Goal: Task Accomplishment & Management: Manage account settings

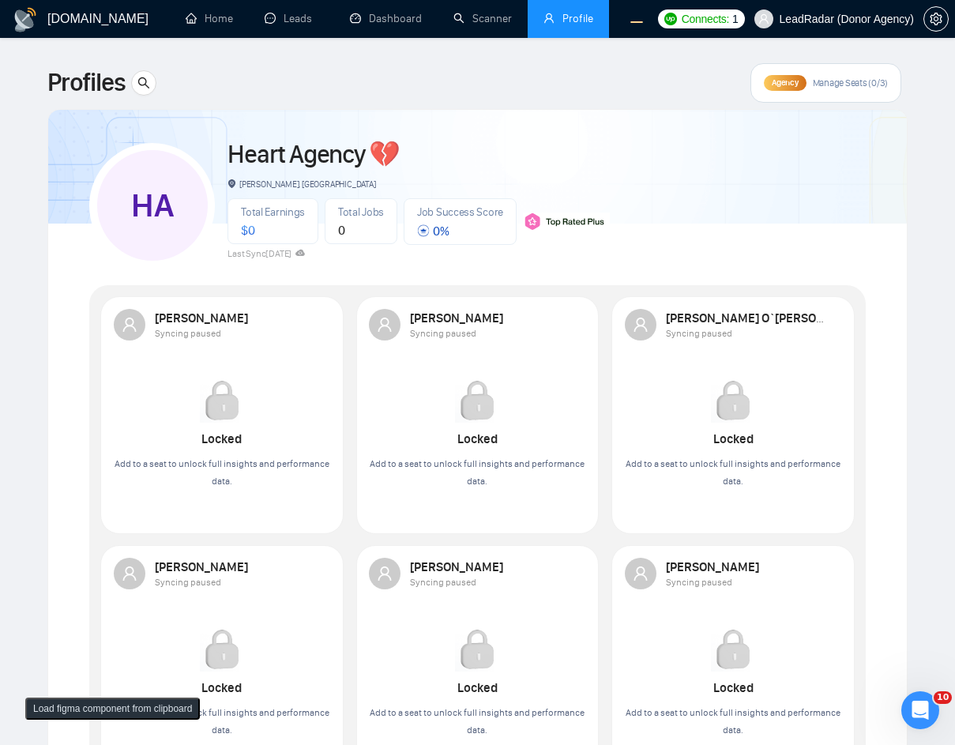
click at [790, 81] on span "Agency" at bounding box center [785, 82] width 26 height 10
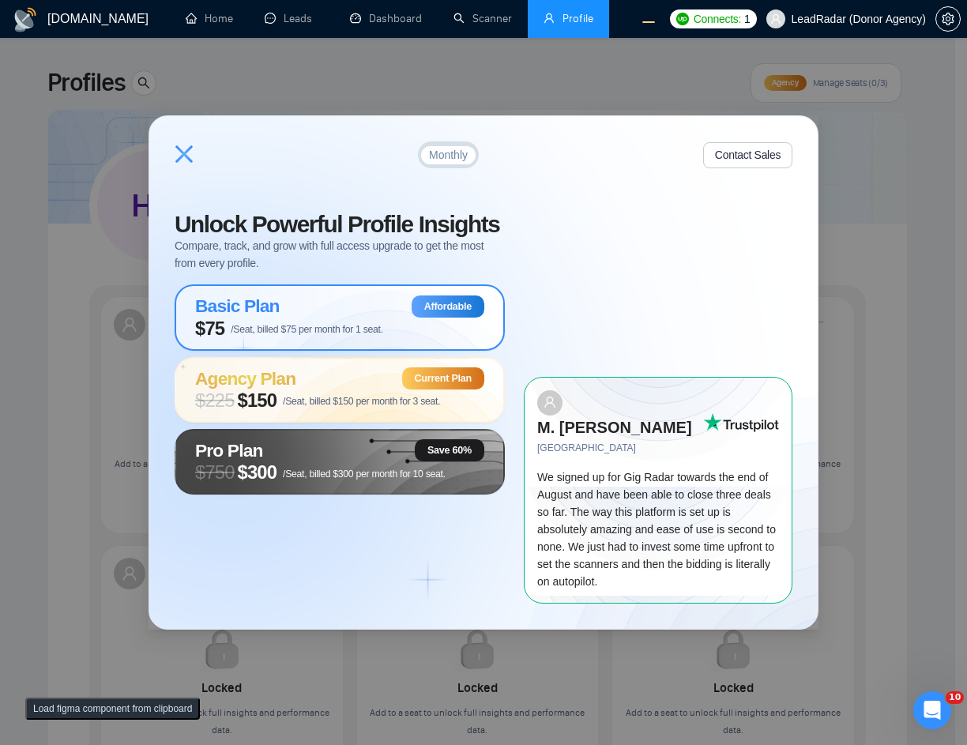
click at [354, 318] on div "Basic Plan Affordable" at bounding box center [339, 307] width 289 height 22
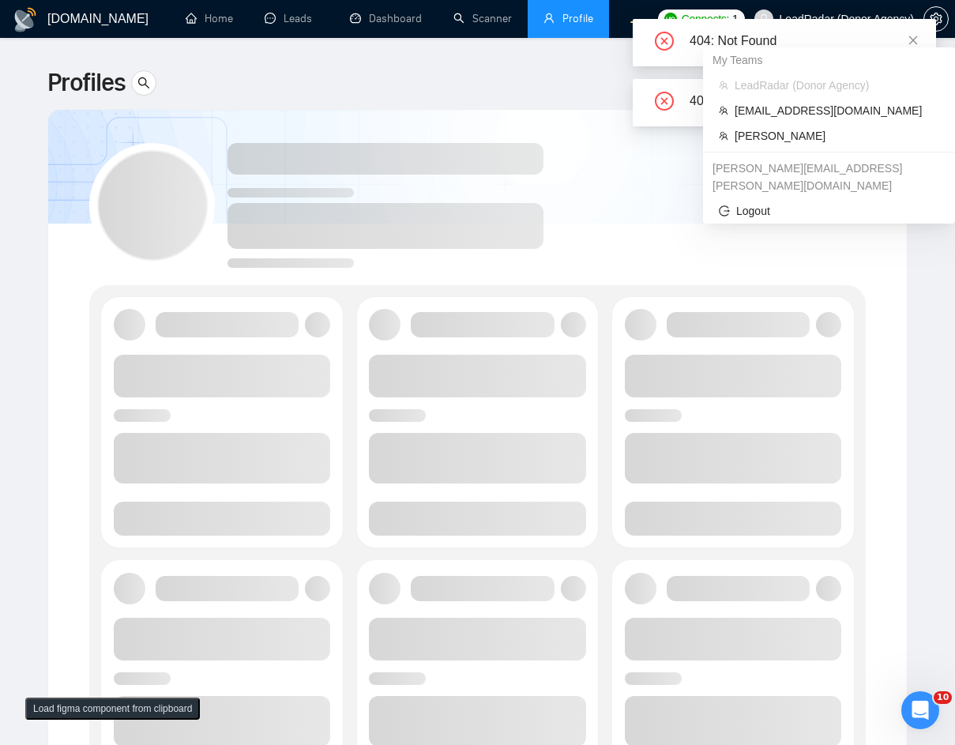
click at [914, 107] on link at bounding box center [913, 100] width 11 height 17
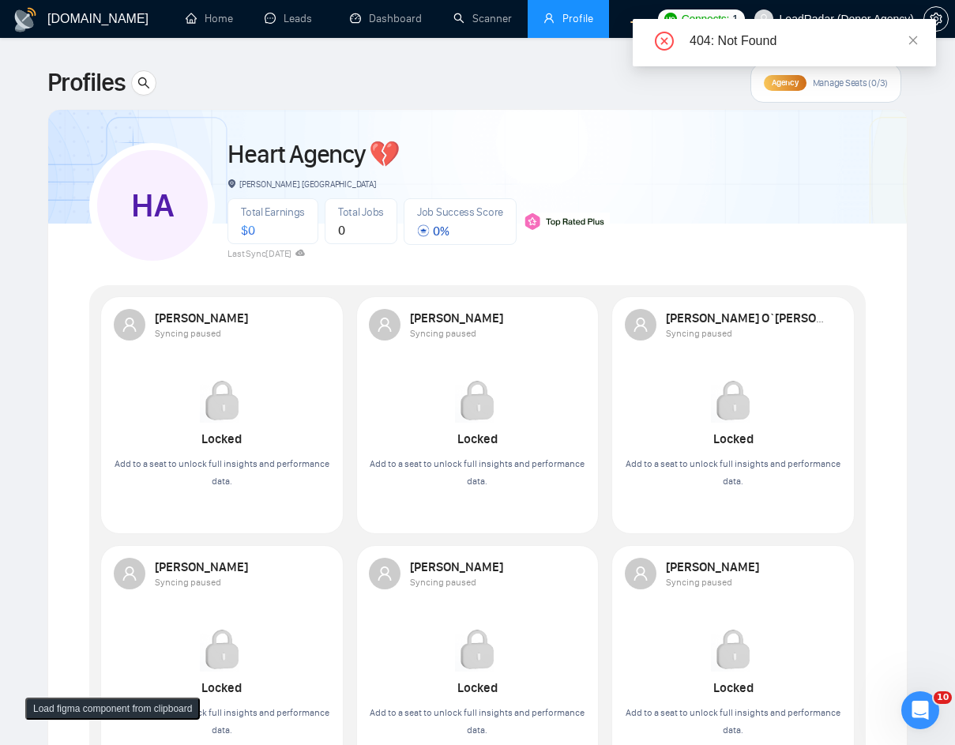
click at [919, 42] on div "404: Not Found" at bounding box center [784, 42] width 303 height 47
click at [914, 38] on icon "close" at bounding box center [913, 40] width 11 height 11
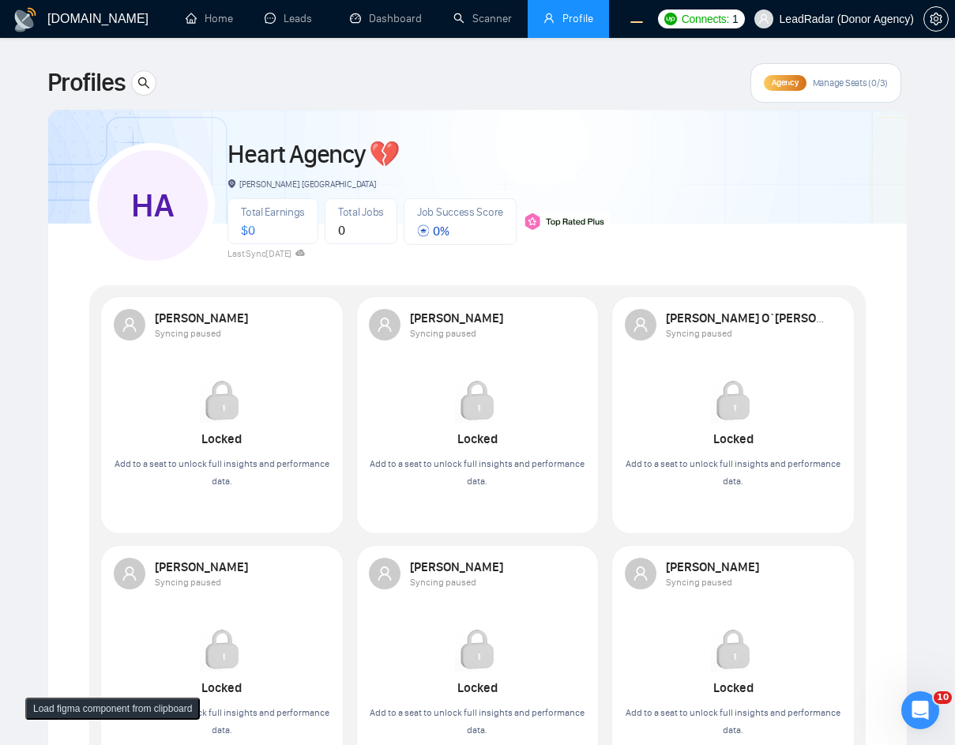
click at [919, 39] on div "GigRadar.io Home Leads Dashboard Scanner Profile Connects: 1 LeadRadar (Donor A…" at bounding box center [477, 651] width 955 height 1302
click at [837, 85] on span "Manage Seats (0/3)" at bounding box center [850, 83] width 75 height 13
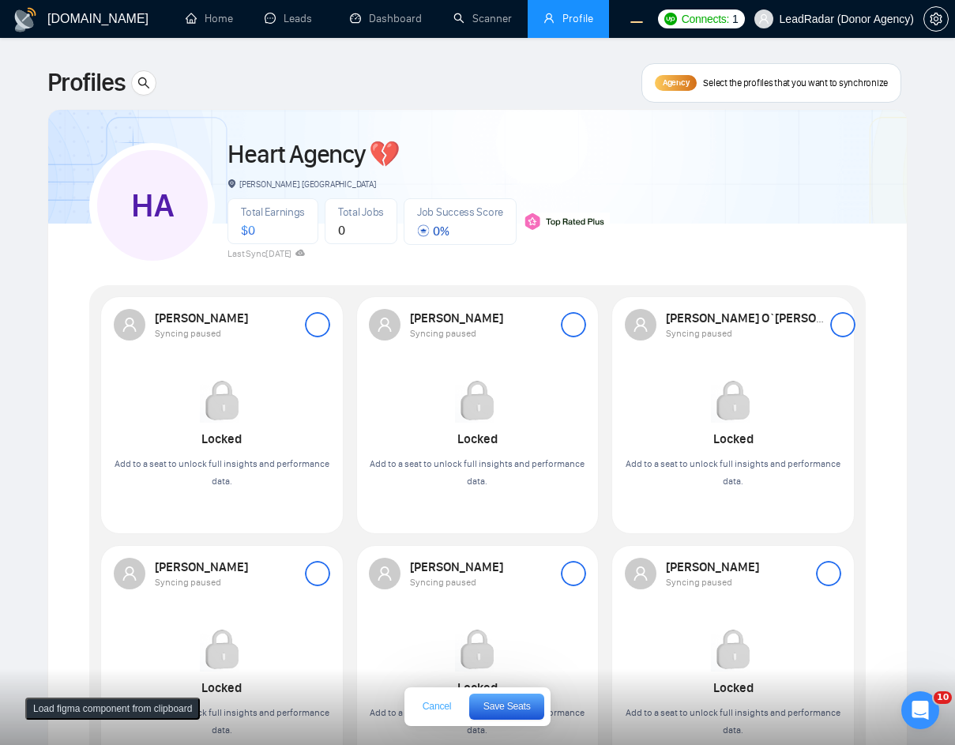
click at [430, 706] on span "Cancel" at bounding box center [437, 706] width 28 height 9
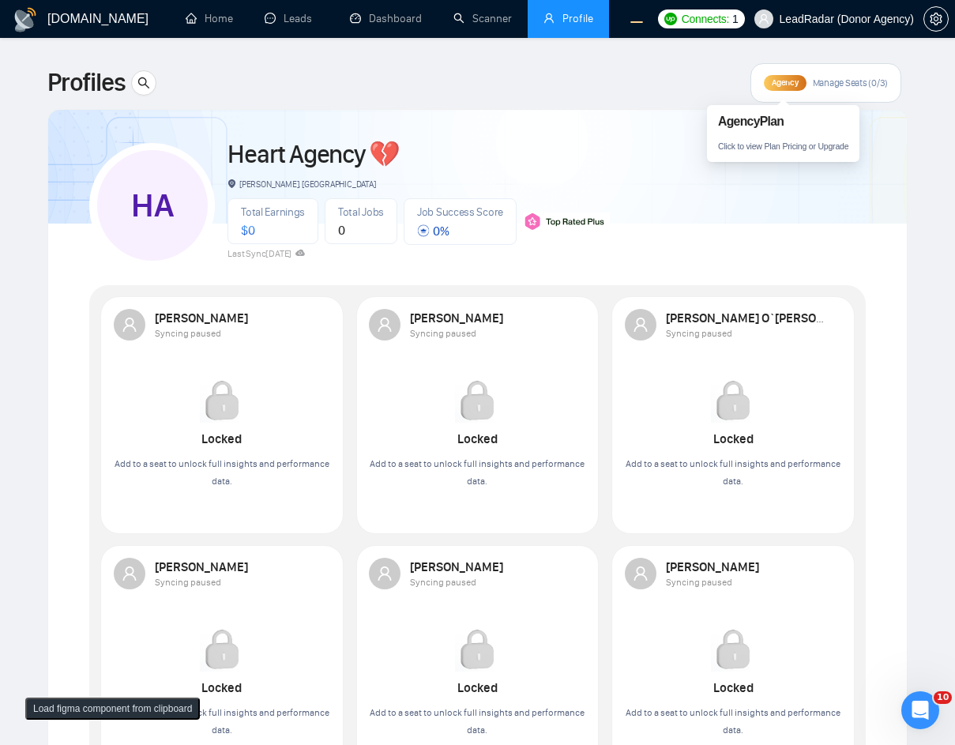
click at [784, 86] on span "Agency" at bounding box center [785, 82] width 26 height 10
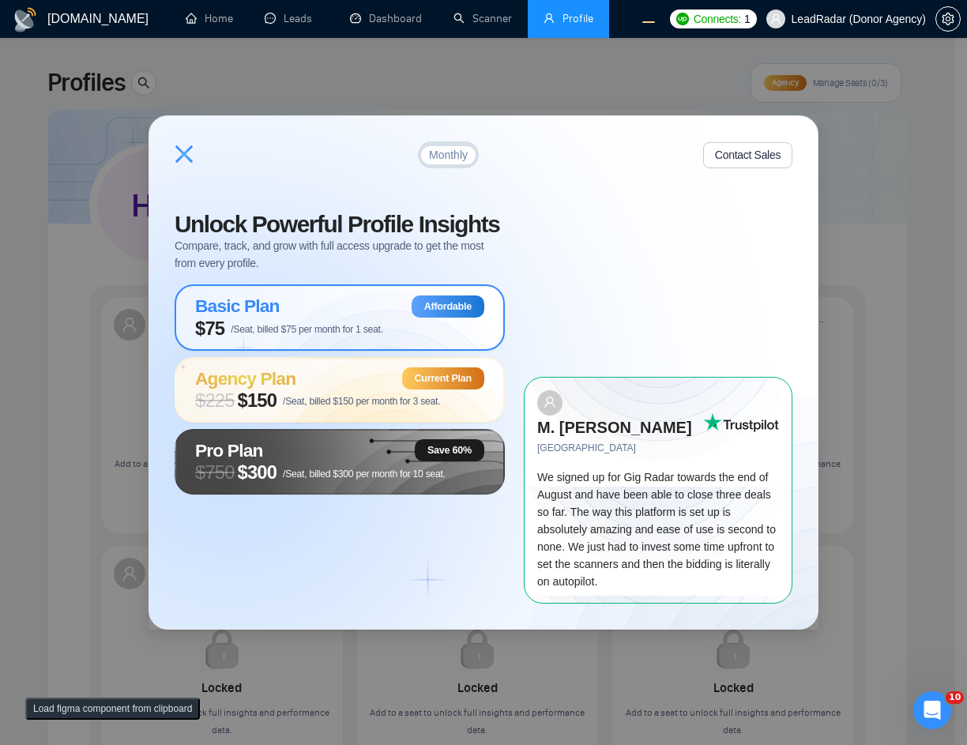
click at [327, 331] on span "$75 /Seat, billed $75 per month for 1 seat." at bounding box center [289, 329] width 188 height 22
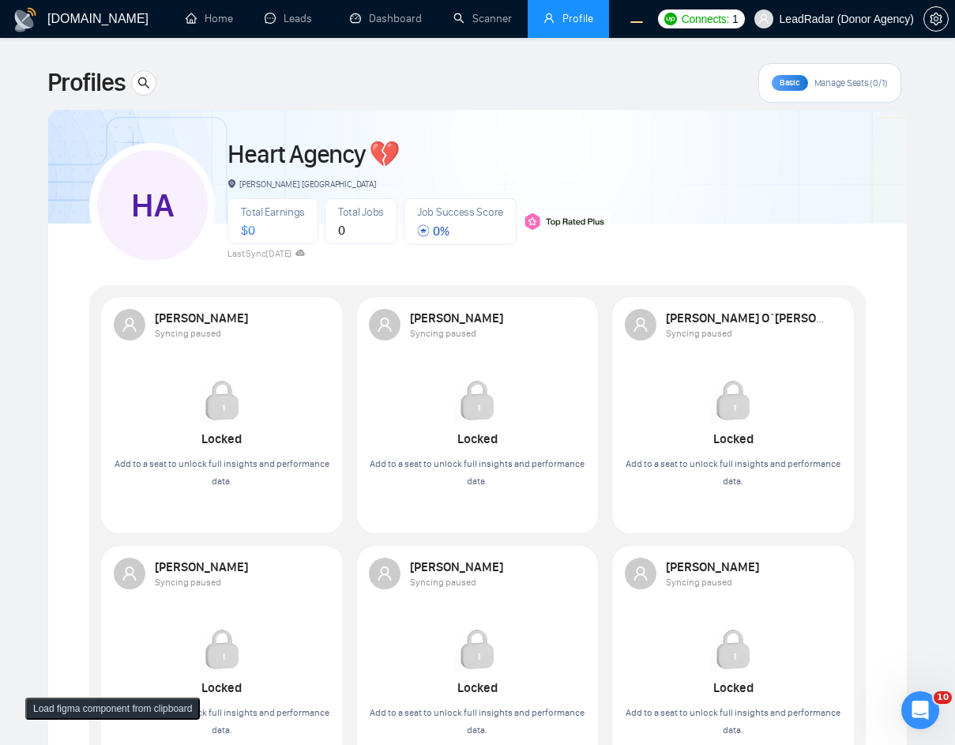
click at [923, 97] on main "Profiles Basic Manage Seats (0/1) HA Heart Agency 💔 Boardman, United States Tot…" at bounding box center [477, 622] width 905 height 1118
click at [800, 84] on div "Basic" at bounding box center [790, 83] width 36 height 16
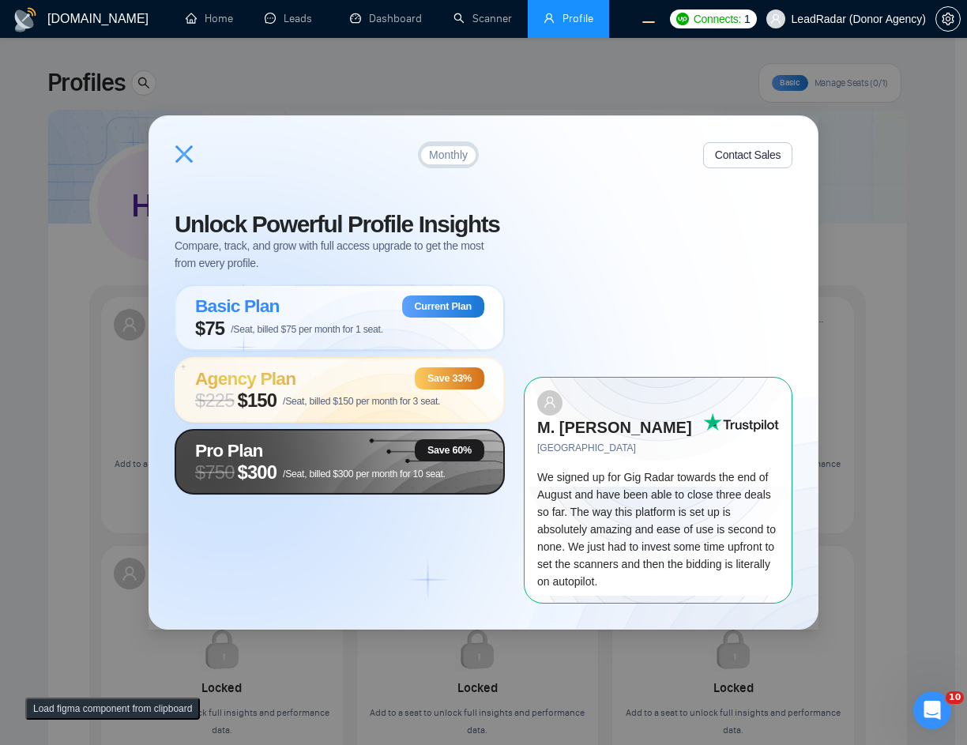
click at [275, 484] on span "$300" at bounding box center [258, 473] width 40 height 22
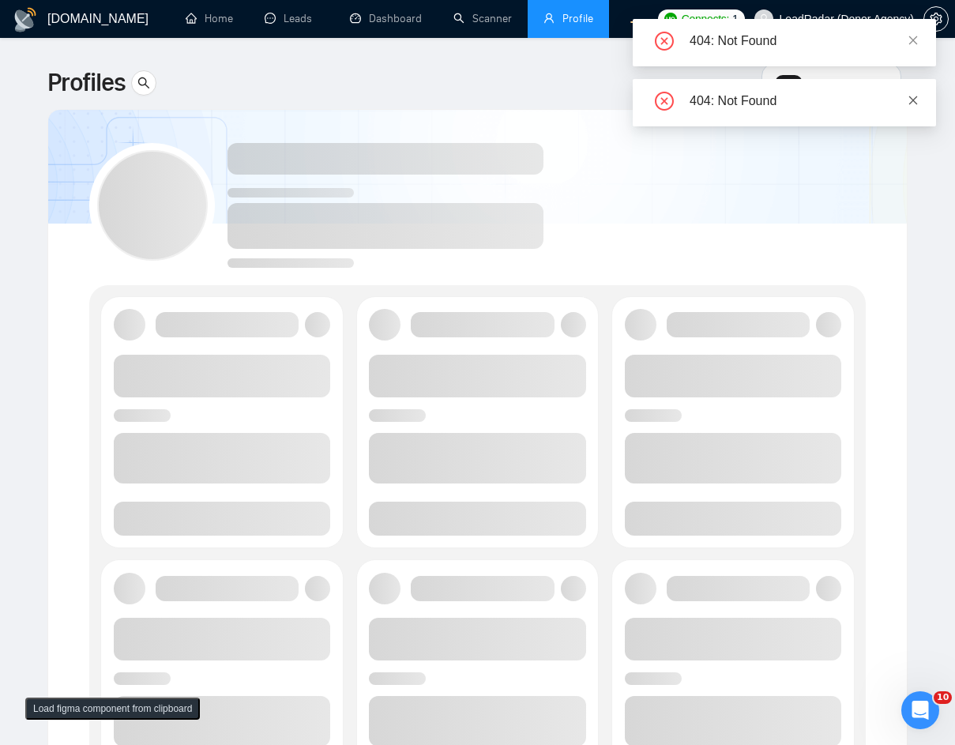
click at [909, 104] on icon "close" at bounding box center [913, 100] width 11 height 11
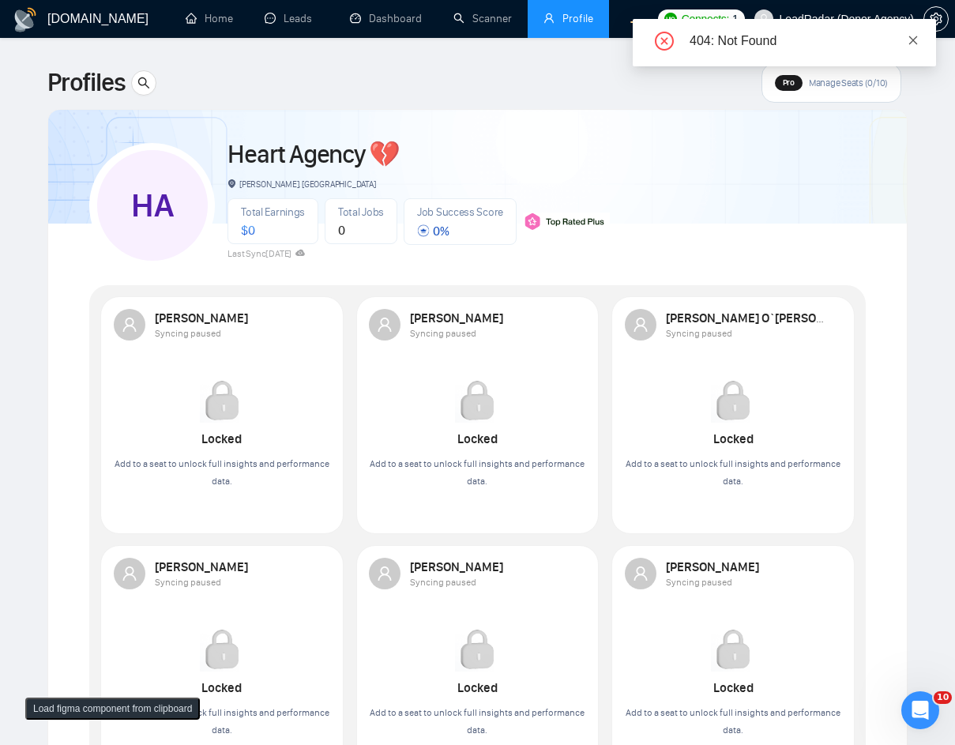
click at [912, 39] on icon "close" at bounding box center [914, 40] width 9 height 9
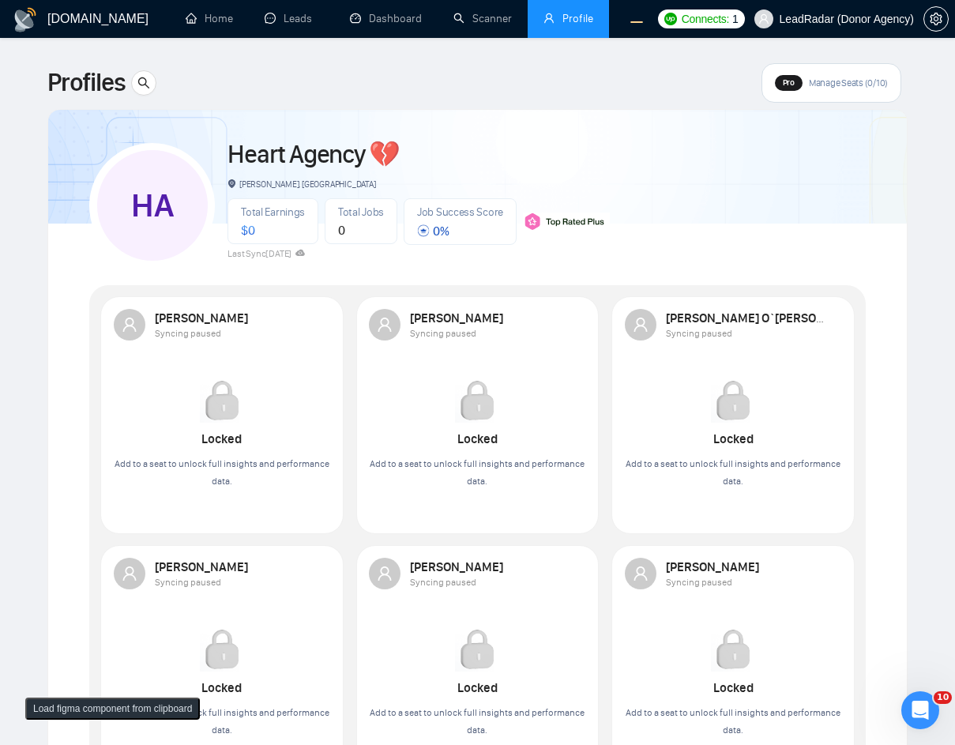
click at [917, 40] on icon "close" at bounding box center [913, 40] width 11 height 11
click at [794, 86] on div "Pro" at bounding box center [789, 83] width 28 height 16
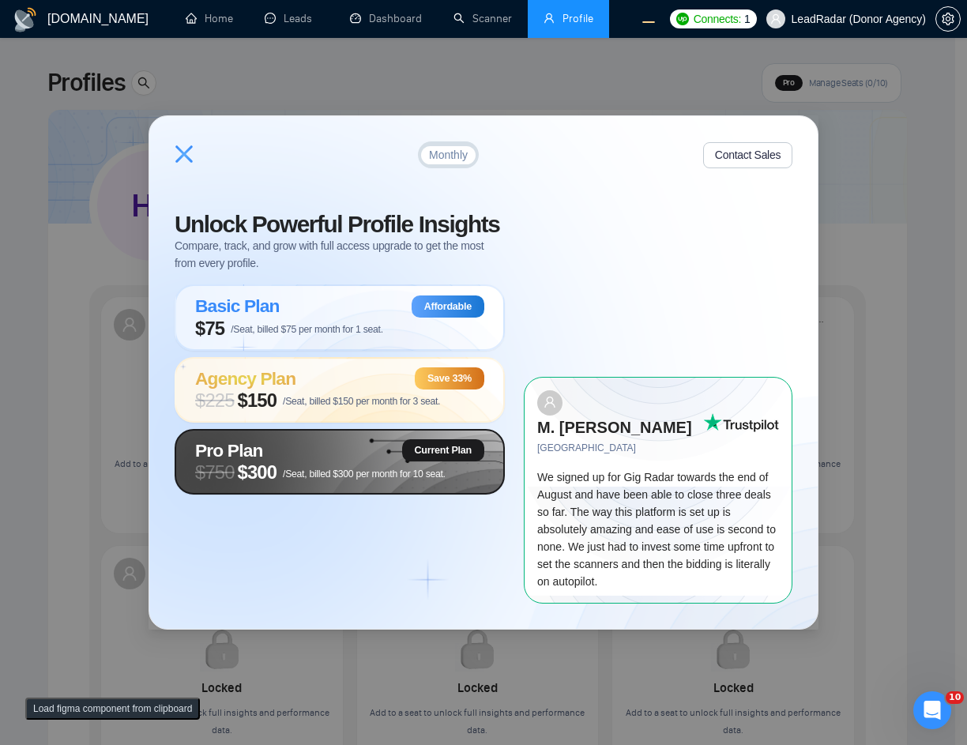
click at [884, 196] on div "Monthly Contact Sales Unlock Powerful Profile Insights Compare, track, and grow…" at bounding box center [483, 372] width 967 height 745
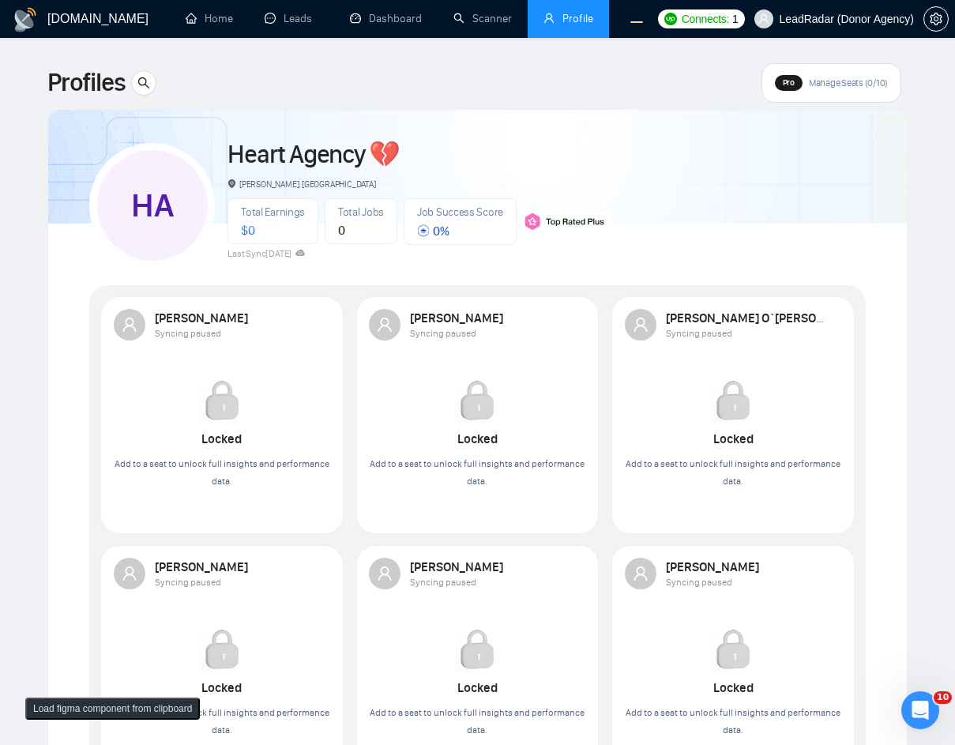
click at [832, 77] on span "Manage Seats (0/10)" at bounding box center [848, 83] width 79 height 13
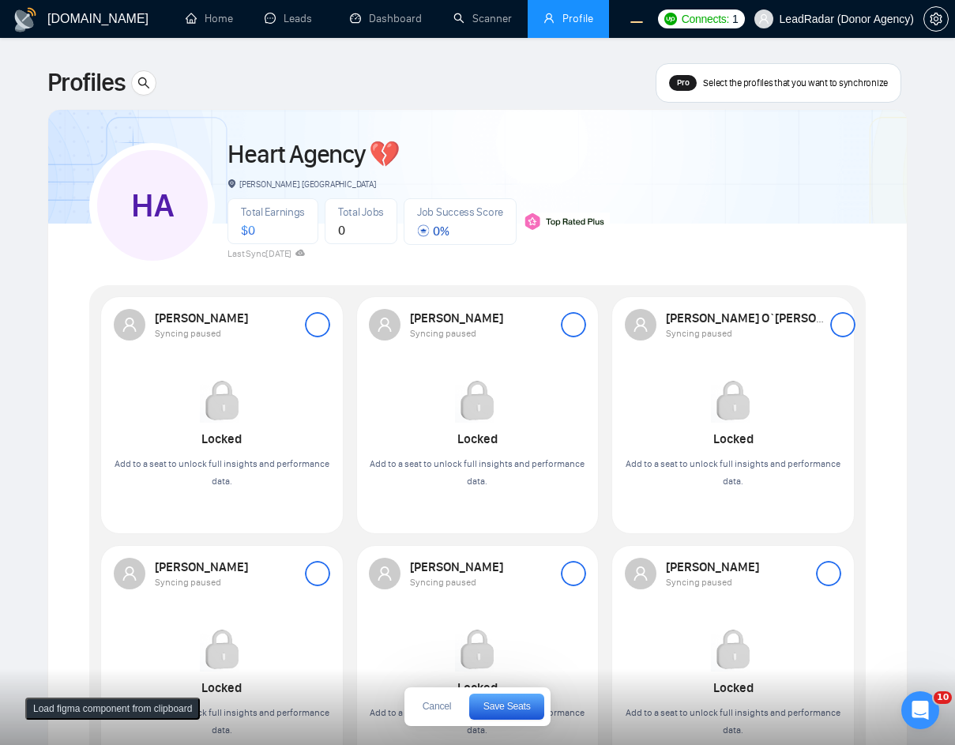
click at [576, 328] on div at bounding box center [573, 324] width 25 height 25
click at [317, 319] on div at bounding box center [317, 324] width 25 height 25
click at [502, 698] on button "Save Seats" at bounding box center [506, 707] width 75 height 26
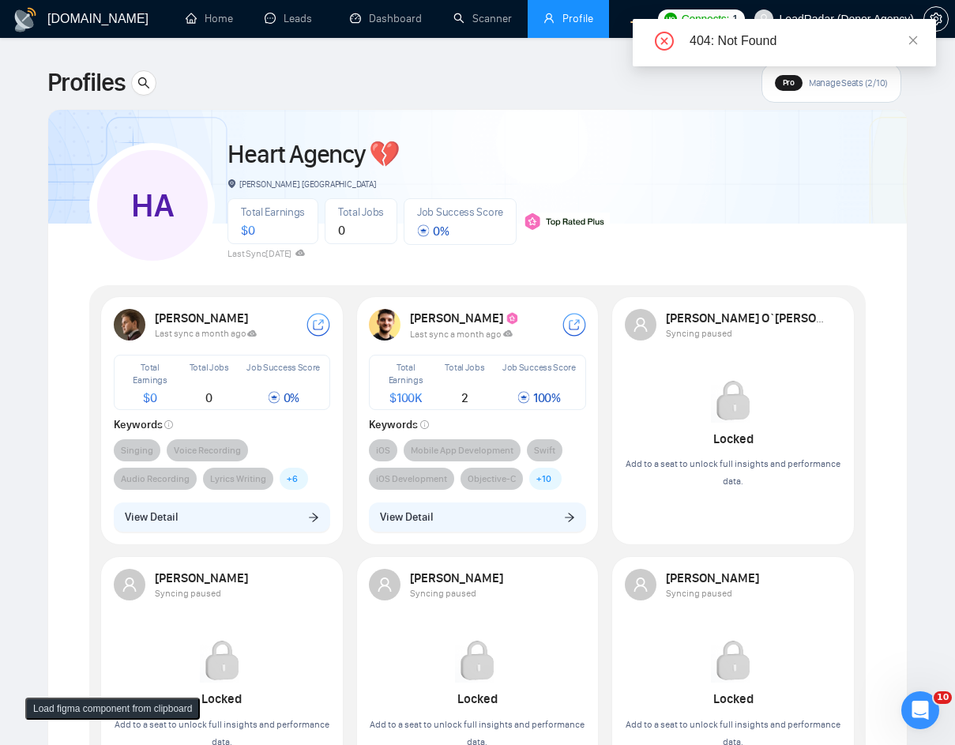
click at [789, 82] on span "Pro" at bounding box center [789, 82] width 12 height 10
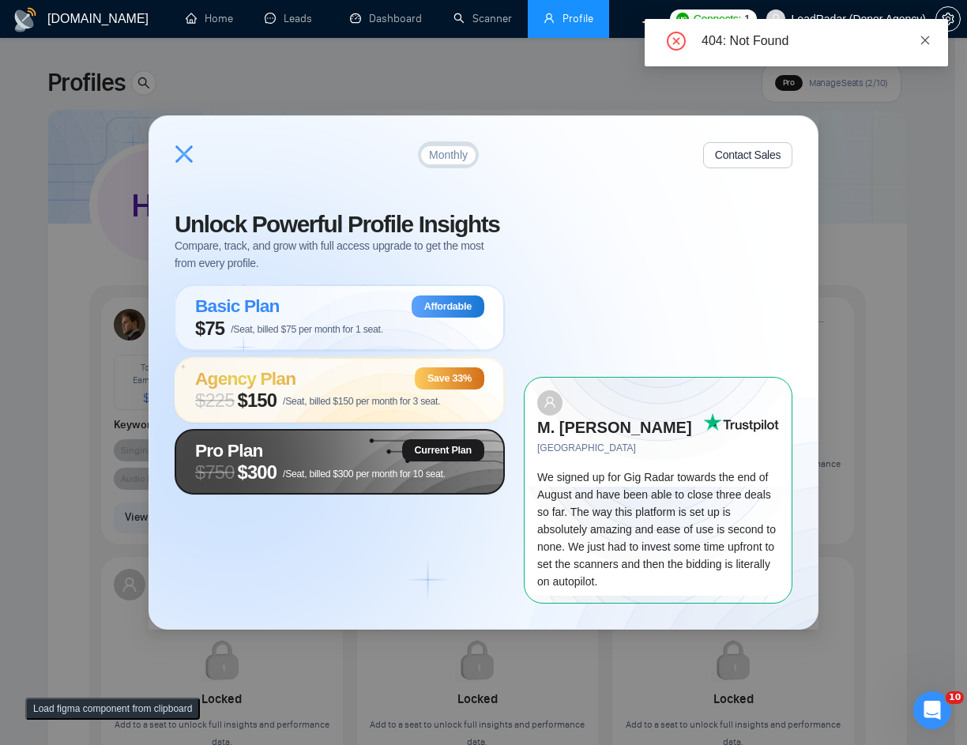
click at [927, 40] on icon "close" at bounding box center [925, 40] width 11 height 11
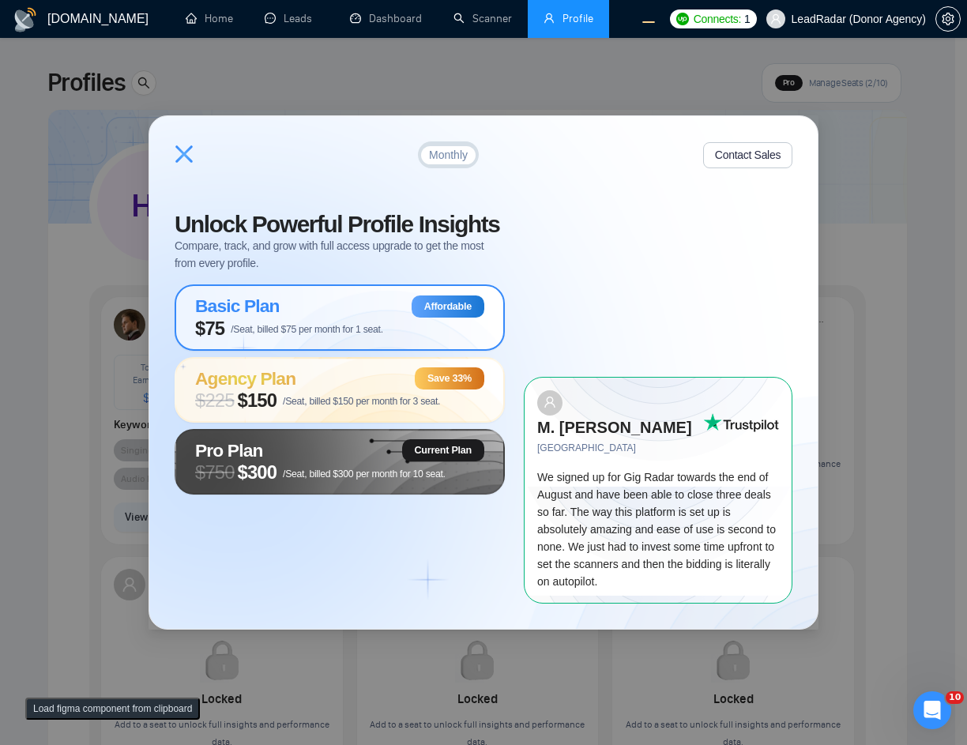
click at [364, 335] on span "/Seat, billed $75 per month for 1 seat." at bounding box center [307, 329] width 153 height 11
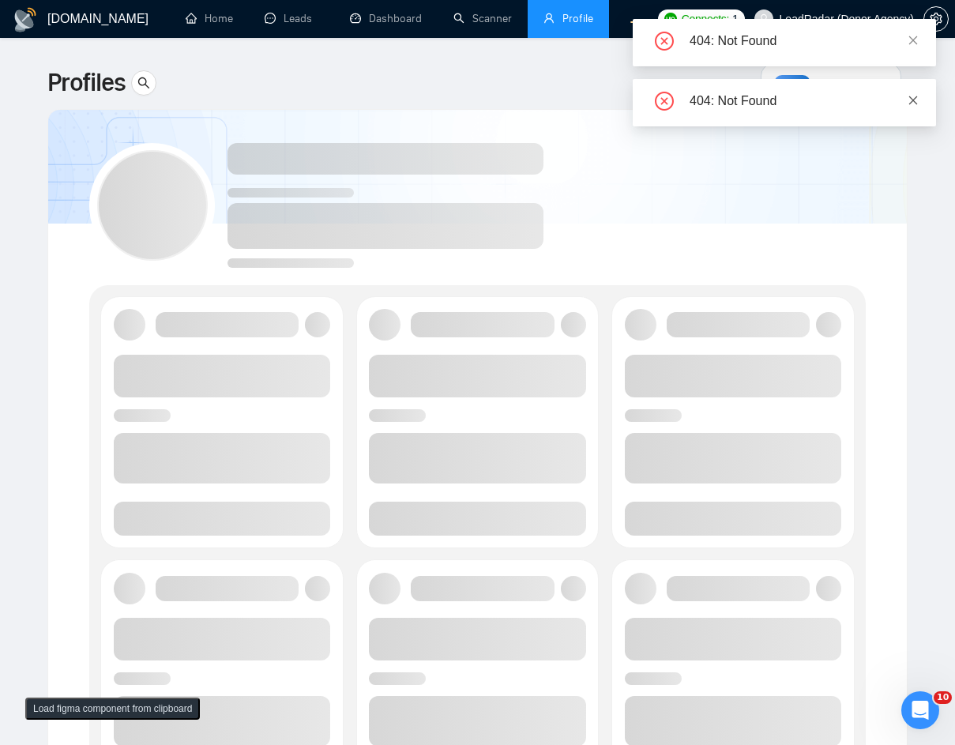
click at [914, 102] on icon "close" at bounding box center [913, 100] width 11 height 11
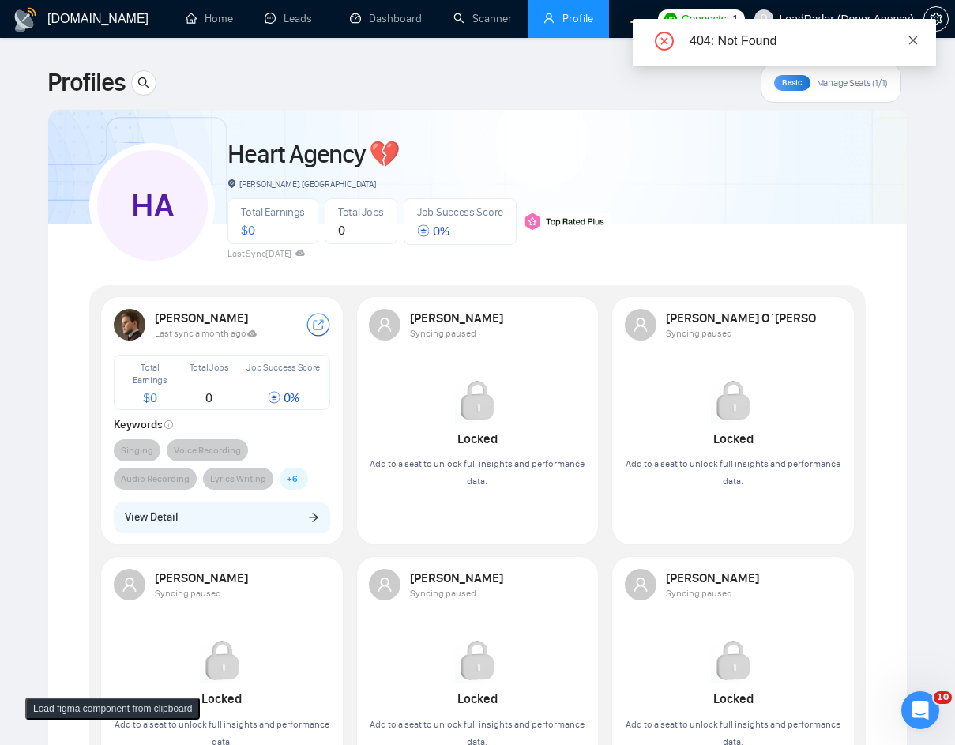
click at [916, 42] on icon "close" at bounding box center [914, 40] width 9 height 9
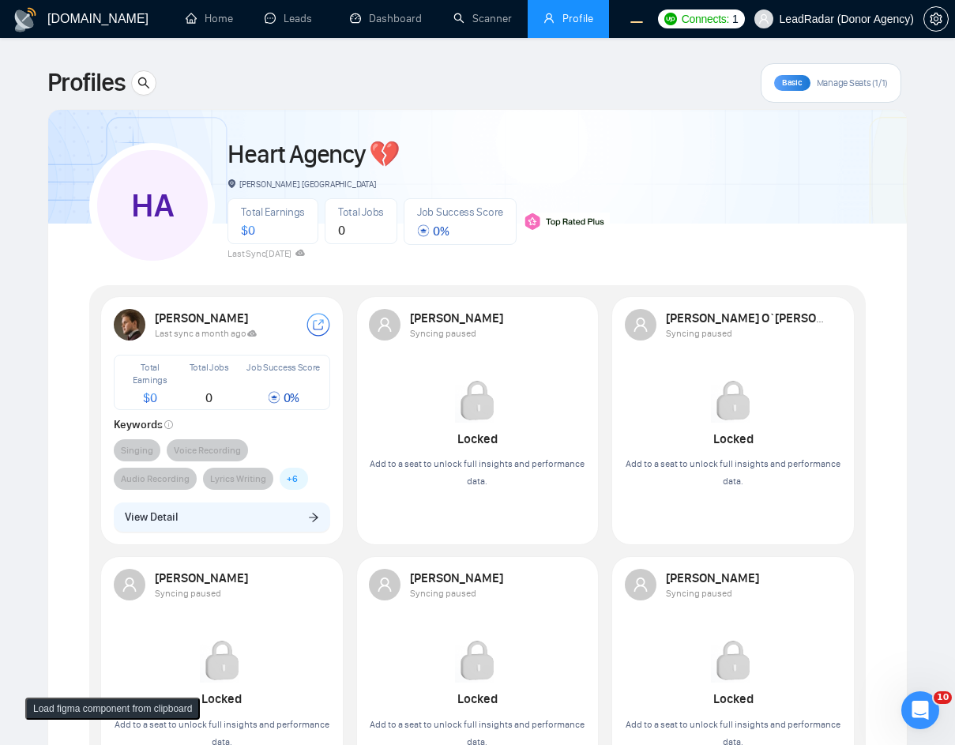
click at [635, 208] on div "HA Heart Agency 💔 [PERSON_NAME], [GEOGRAPHIC_DATA] Total Earnings $ 0 Total Job…" at bounding box center [477, 199] width 777 height 140
